Goal: Task Accomplishment & Management: Use online tool/utility

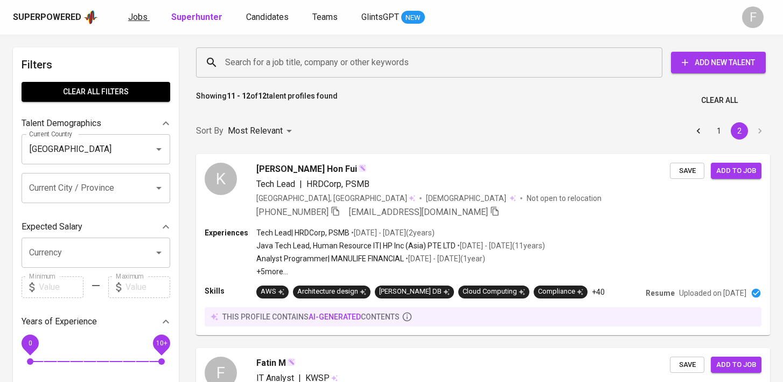
click at [141, 22] on link "Jobs" at bounding box center [139, 17] width 22 height 13
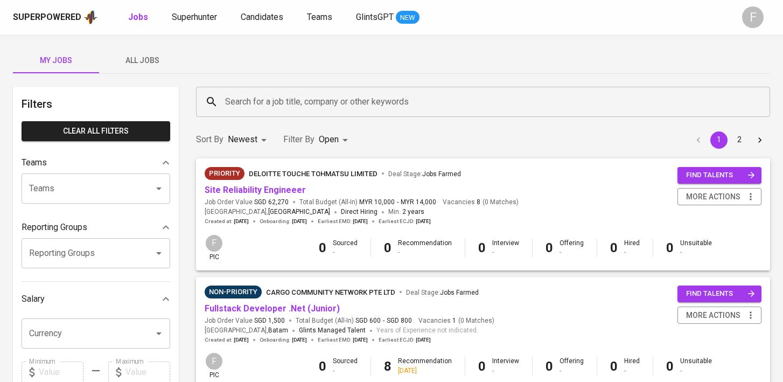
click at [276, 60] on div "My Jobs All Jobs" at bounding box center [391, 60] width 757 height 26
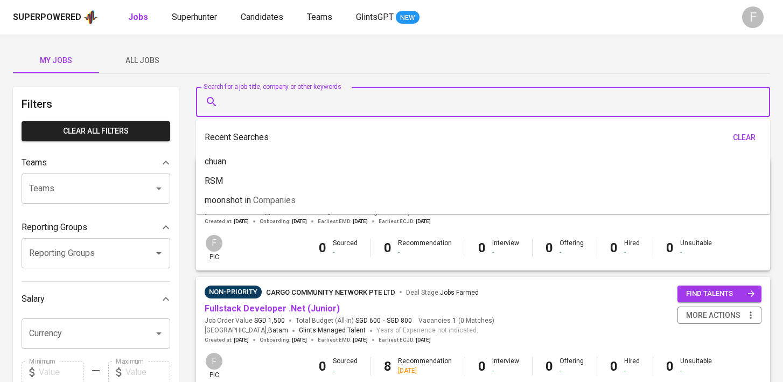
click at [245, 109] on input "Search for a job title, company or other keywords" at bounding box center [485, 102] width 527 height 20
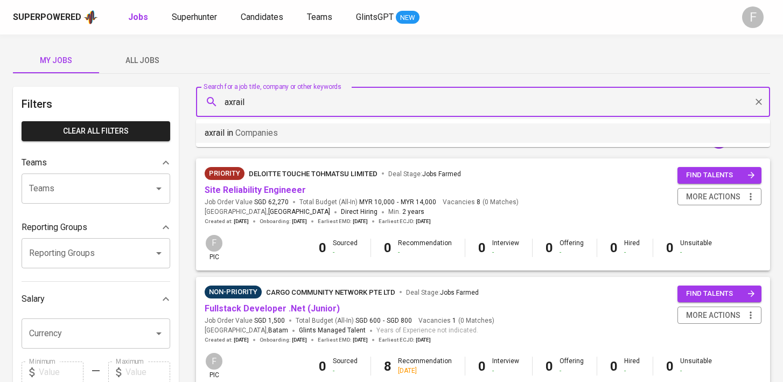
click at [283, 130] on li "axrail in Companies" at bounding box center [483, 132] width 574 height 19
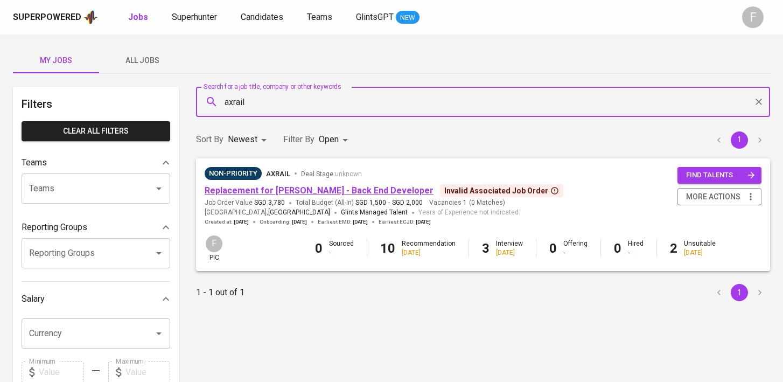
type input "axrail"
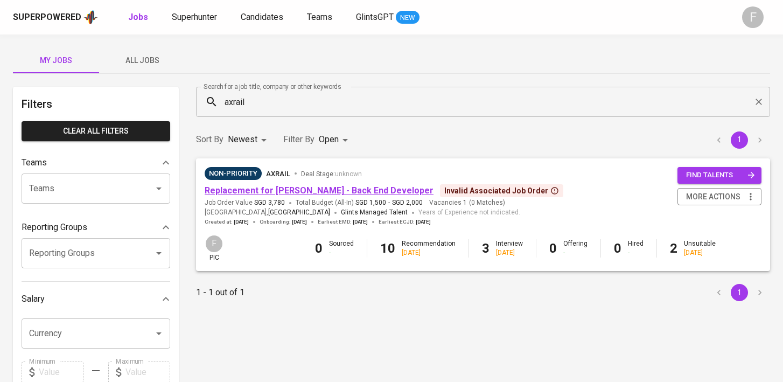
click at [285, 189] on link "Replacement for [PERSON_NAME] - Back End Developer" at bounding box center [319, 190] width 229 height 10
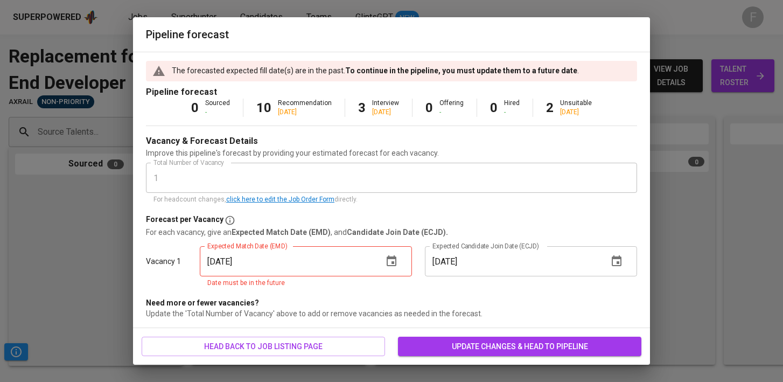
click at [742, 80] on div "Pipeline forecast The forecasted expected fill date(s) are in the past. To cont…" at bounding box center [391, 191] width 783 height 382
click at [386, 263] on icon "button" at bounding box center [391, 261] width 13 height 13
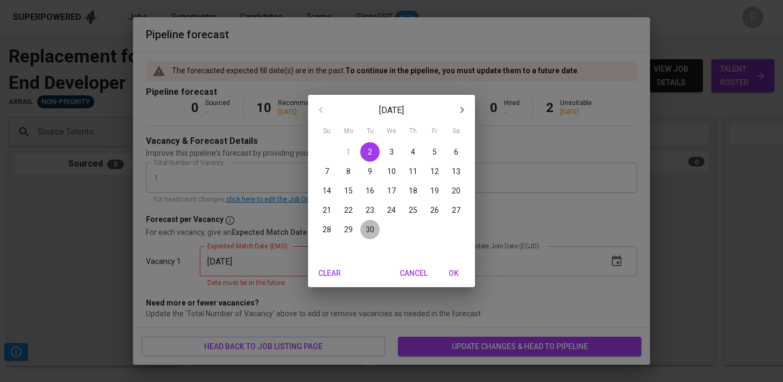
click at [375, 228] on span "30" at bounding box center [369, 229] width 19 height 11
type input "[DATE]"
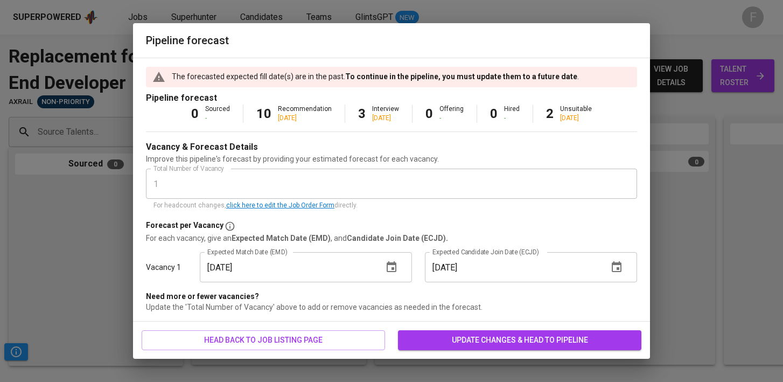
click at [623, 272] on button "button" at bounding box center [617, 267] width 26 height 26
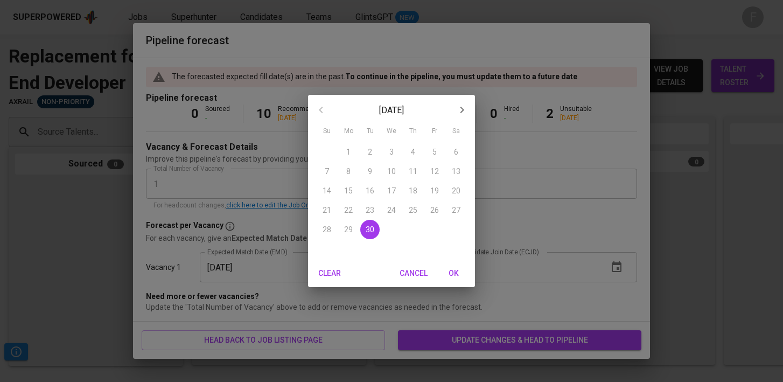
click at [460, 271] on span "OK" at bounding box center [454, 273] width 26 height 13
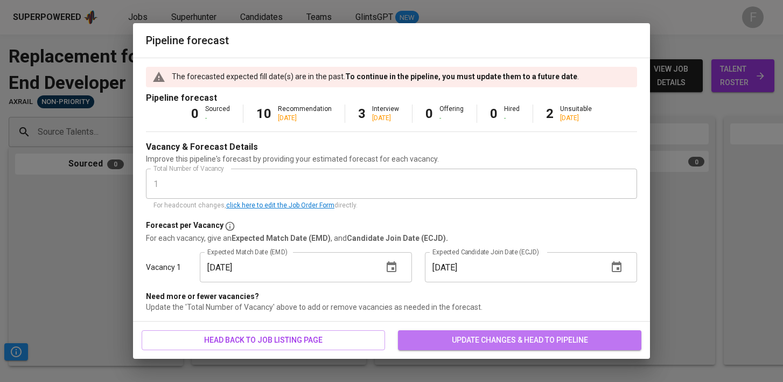
click at [464, 347] on button "update changes & head to pipeline" at bounding box center [519, 340] width 243 height 20
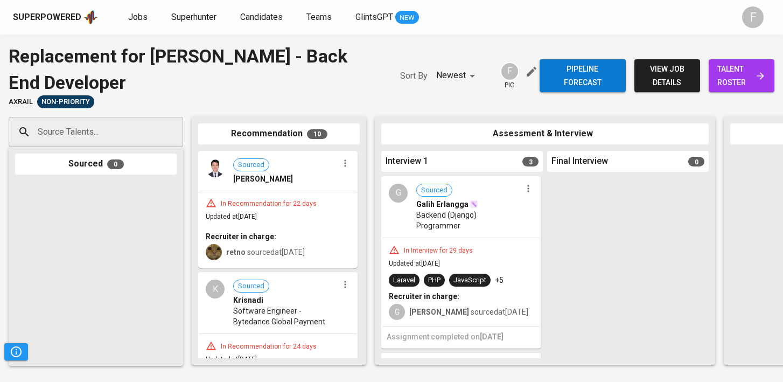
click at [741, 72] on span "talent roster" at bounding box center [741, 75] width 48 height 26
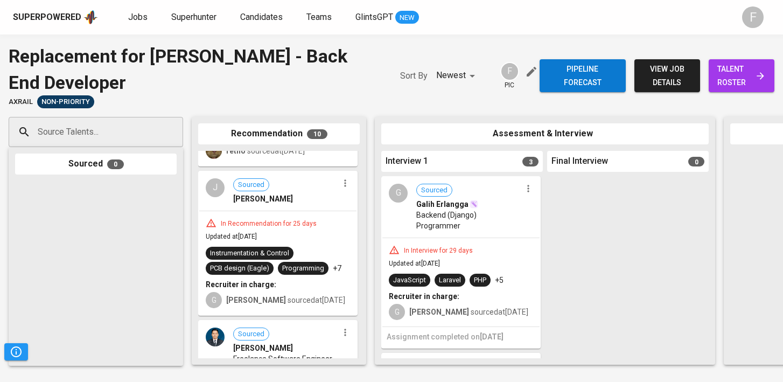
scroll to position [967, 0]
click at [332, 229] on div "In Recommendation for 25 days" at bounding box center [278, 223] width 144 height 11
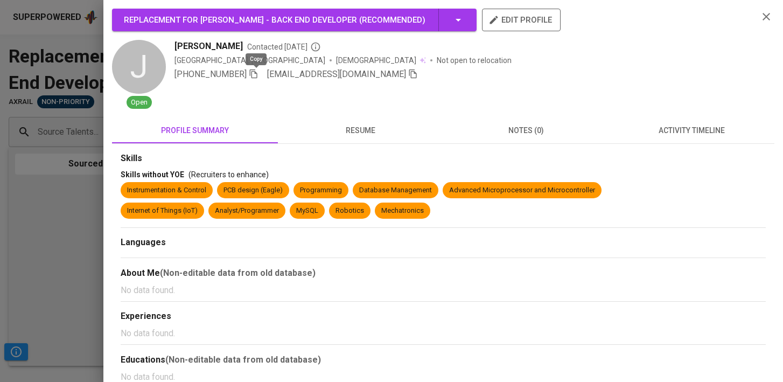
click at [256, 76] on icon "button" at bounding box center [254, 74] width 10 height 10
